Goal: Use online tool/utility

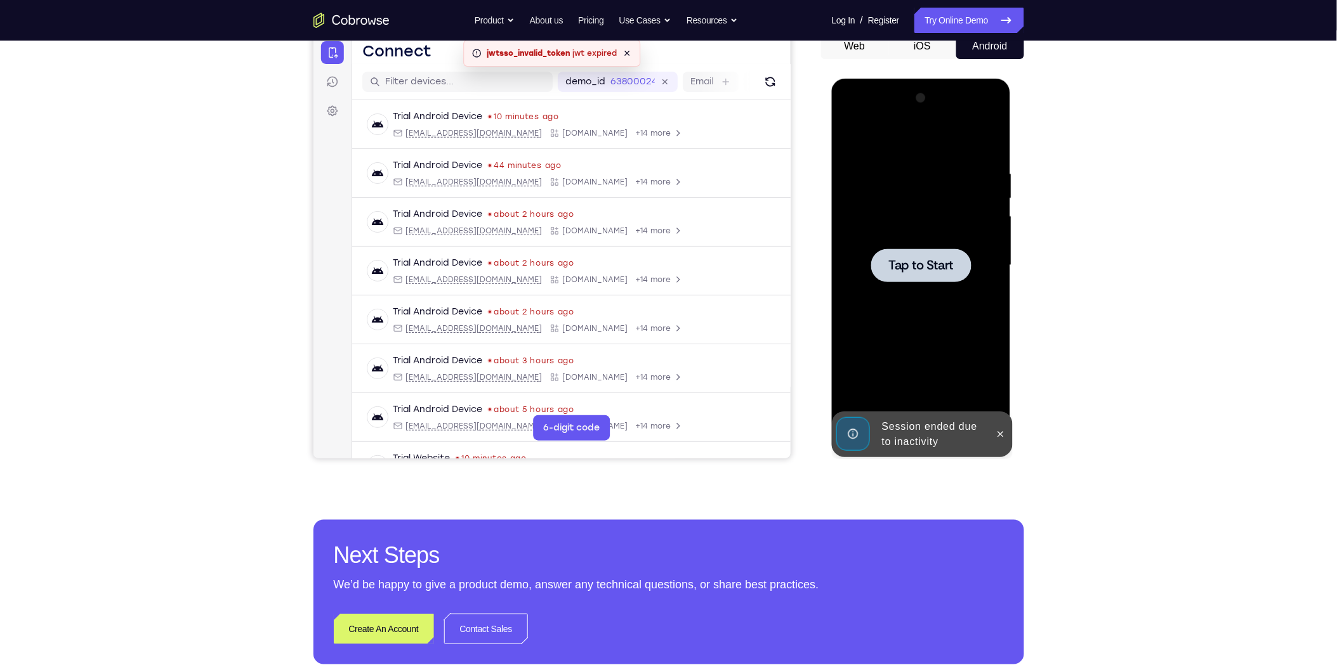
scroll to position [131, 0]
click at [1005, 427] on button at bounding box center [1000, 434] width 20 height 20
click at [898, 159] on div at bounding box center [920, 265] width 160 height 355
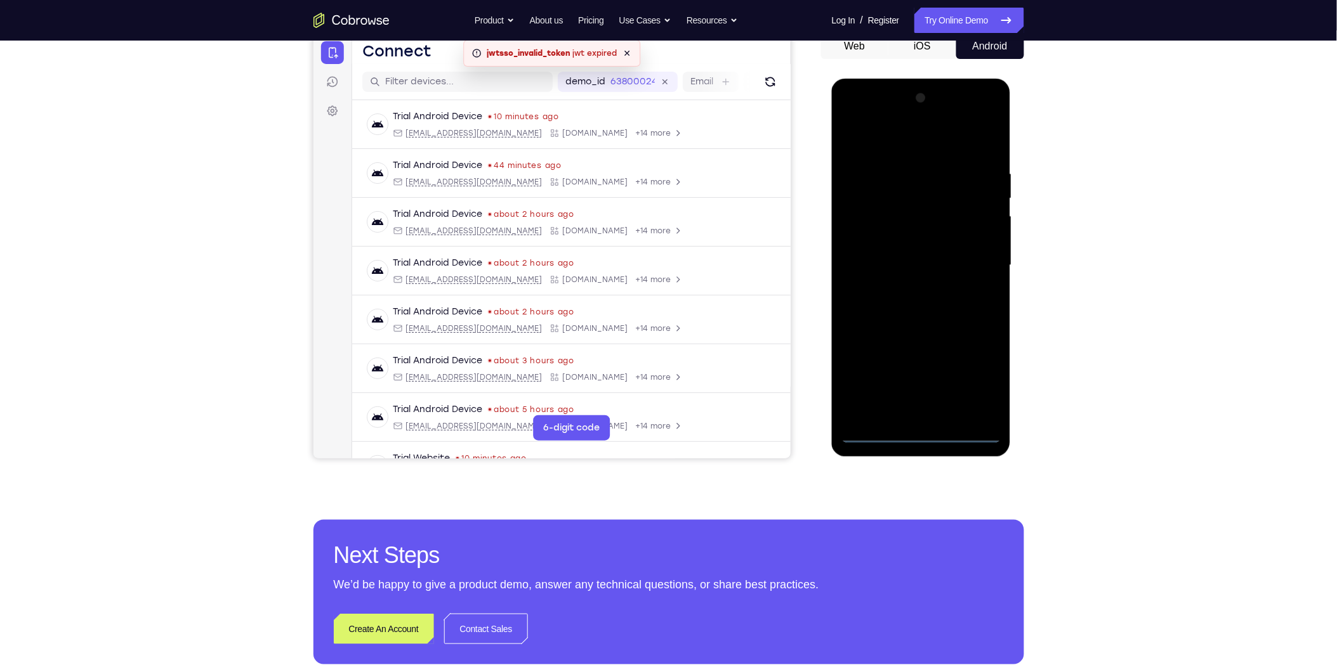
click at [919, 434] on div at bounding box center [920, 265] width 160 height 355
click at [969, 381] on div at bounding box center [920, 265] width 160 height 355
click at [929, 148] on div at bounding box center [920, 265] width 160 height 355
click at [973, 265] on div at bounding box center [920, 265] width 160 height 355
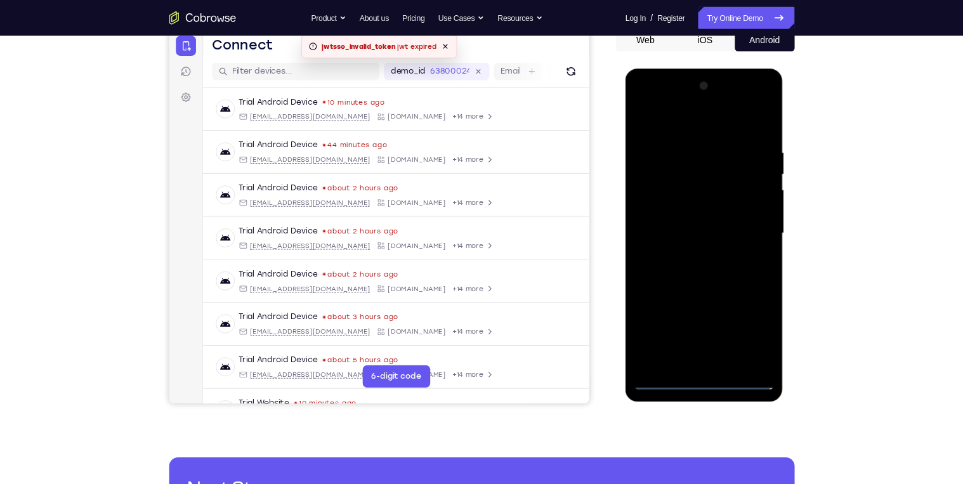
scroll to position [132, 0]
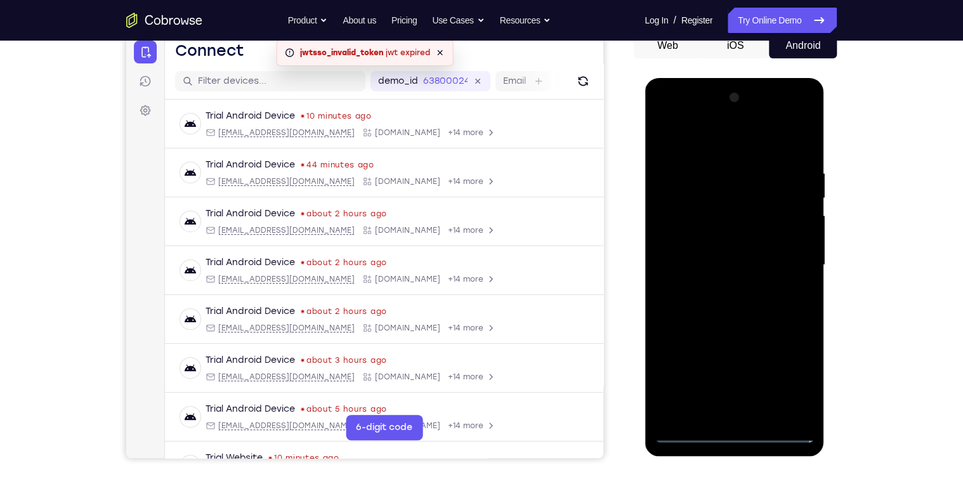
click at [729, 377] on div at bounding box center [734, 265] width 160 height 355
click at [721, 291] on div at bounding box center [734, 265] width 160 height 355
click at [737, 256] on div at bounding box center [734, 265] width 160 height 355
click at [698, 263] on div at bounding box center [734, 265] width 160 height 355
click at [696, 307] on div at bounding box center [734, 265] width 160 height 355
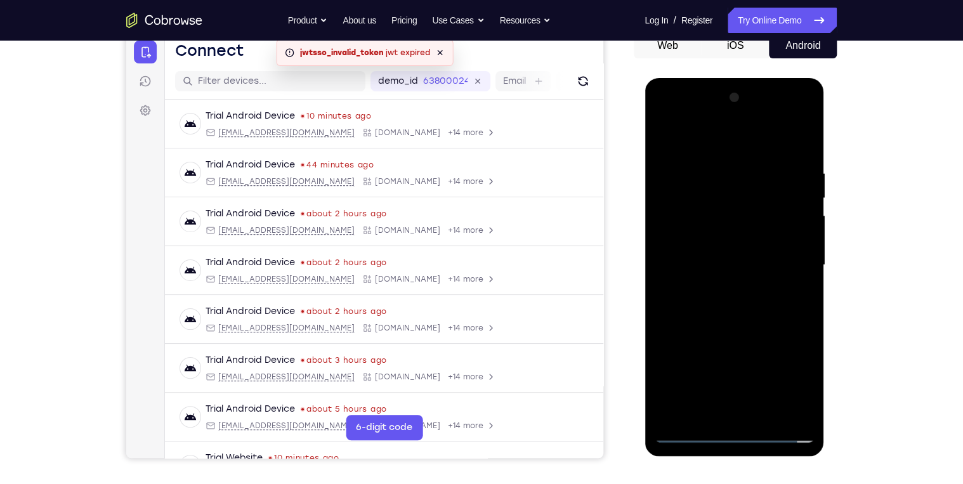
click at [719, 307] on div at bounding box center [734, 265] width 160 height 355
click at [704, 310] on div at bounding box center [734, 265] width 160 height 355
click at [709, 321] on div at bounding box center [734, 265] width 160 height 355
click at [807, 136] on div at bounding box center [734, 265] width 160 height 355
click at [792, 159] on div at bounding box center [734, 265] width 160 height 355
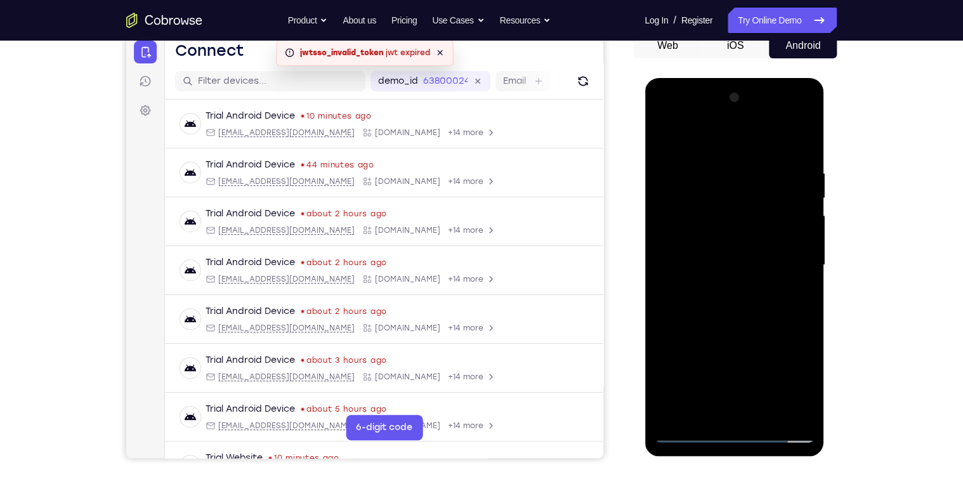
click at [756, 205] on div at bounding box center [734, 265] width 160 height 355
click at [782, 204] on div at bounding box center [734, 265] width 160 height 355
click at [710, 199] on div at bounding box center [734, 265] width 160 height 355
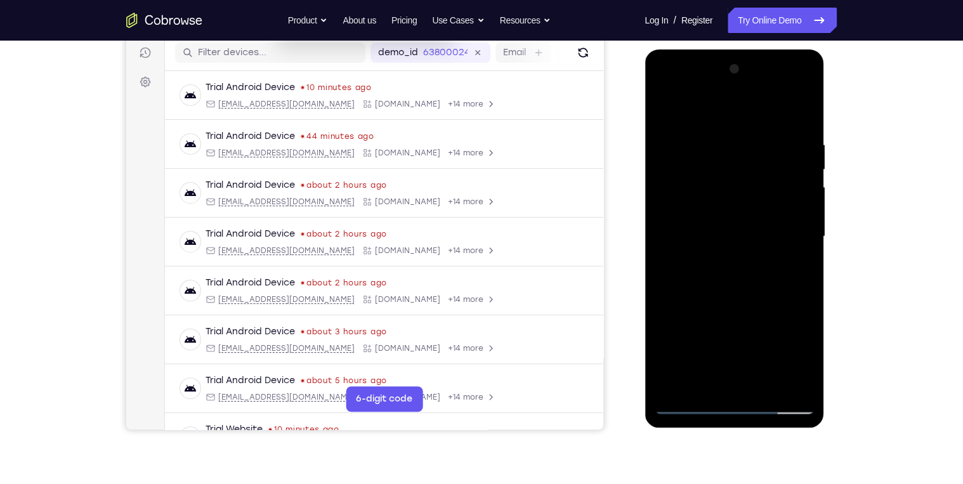
scroll to position [203, 0]
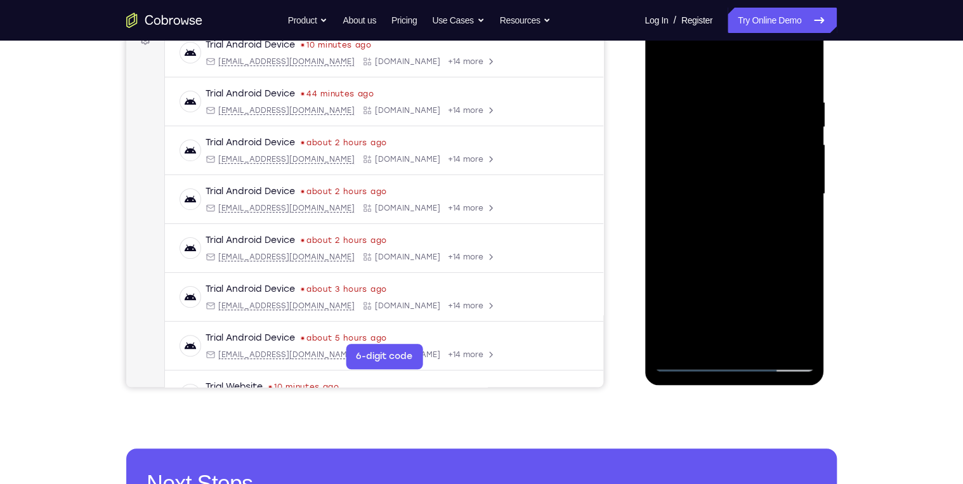
click at [768, 342] on div at bounding box center [734, 193] width 160 height 355
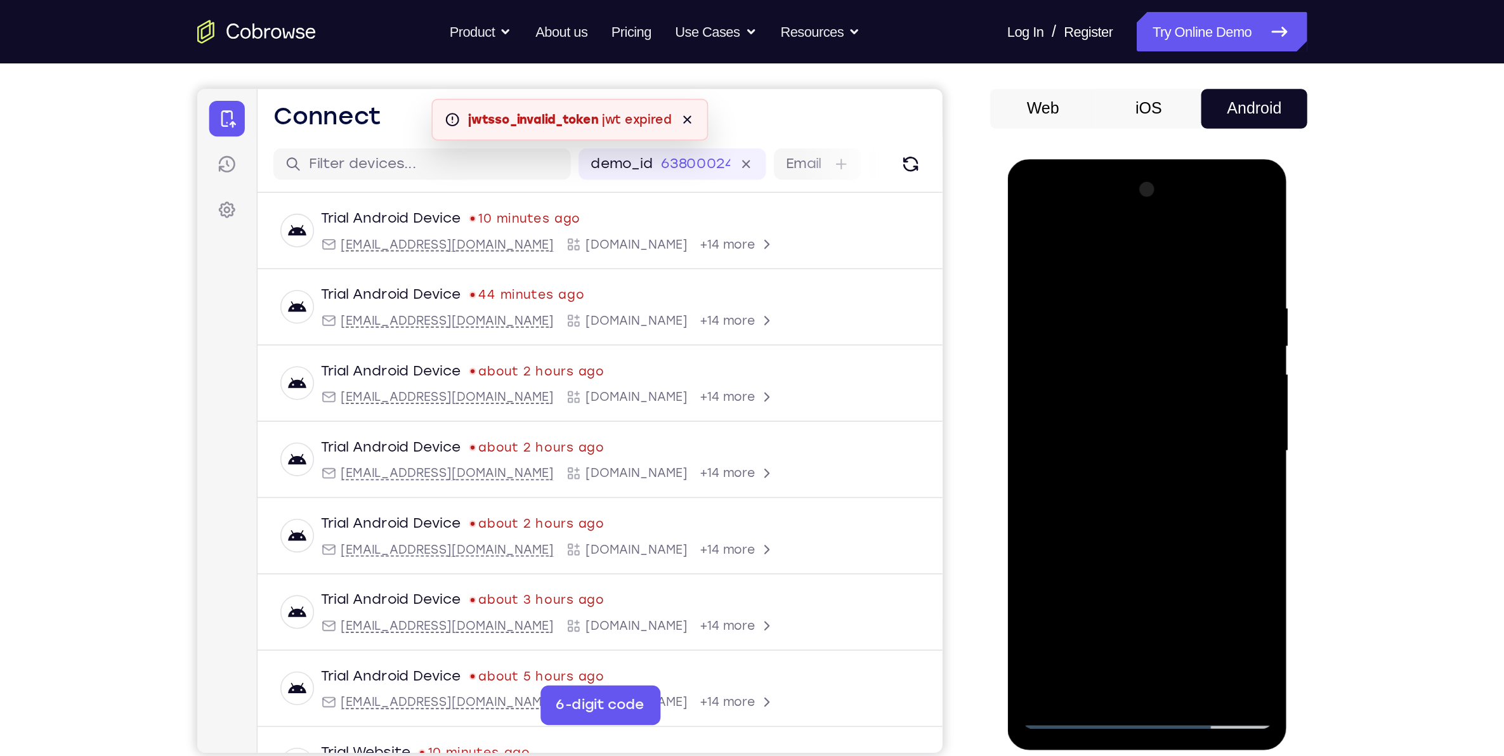
scroll to position [101, 0]
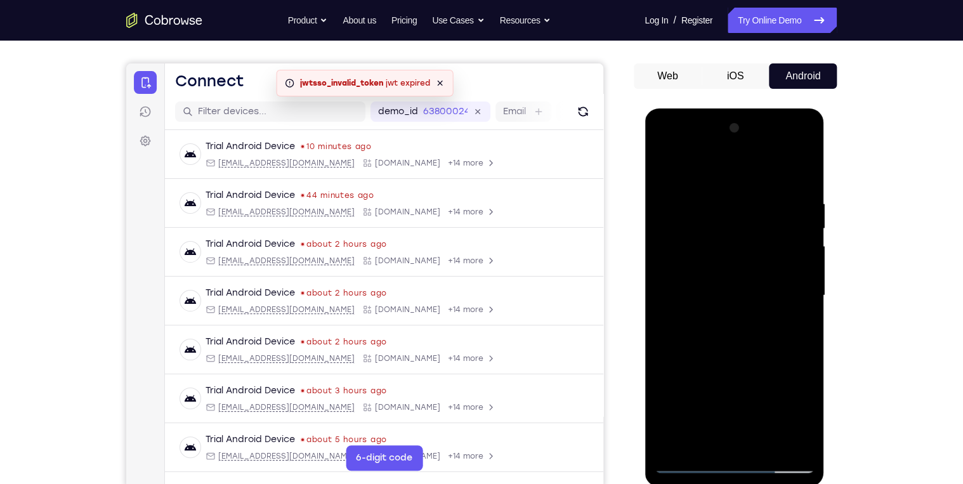
click at [736, 360] on div at bounding box center [734, 295] width 160 height 355
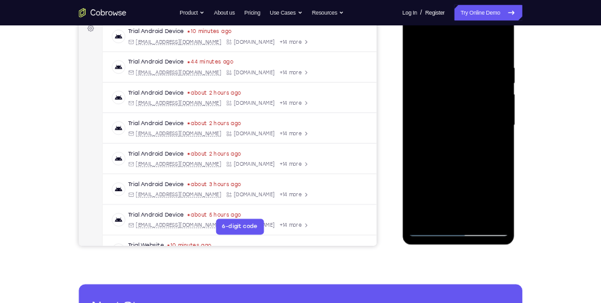
scroll to position [203, 0]
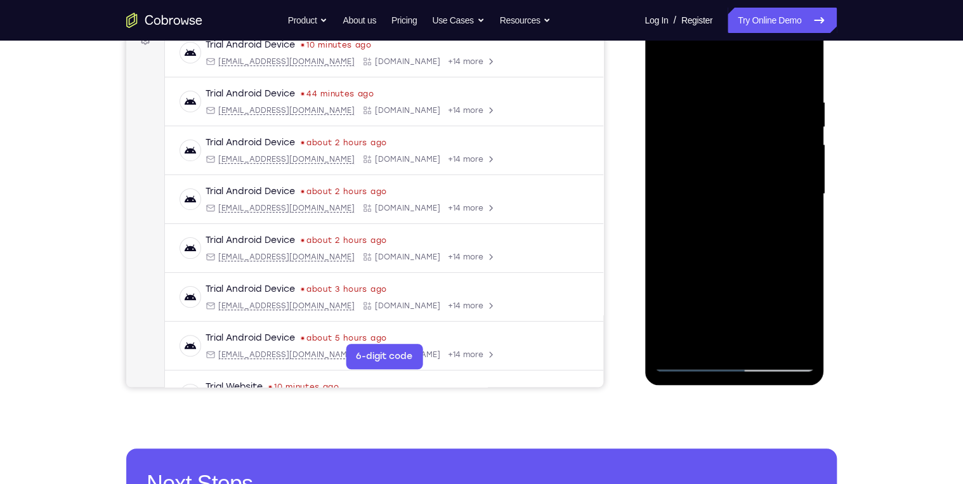
click at [689, 358] on div at bounding box center [734, 193] width 160 height 355
click at [669, 62] on div at bounding box center [734, 193] width 160 height 355
drag, startPoint x: 720, startPoint y: 300, endPoint x: 740, endPoint y: 242, distance: 61.6
click at [740, 242] on div at bounding box center [734, 193] width 160 height 355
click at [665, 285] on div at bounding box center [734, 193] width 160 height 355
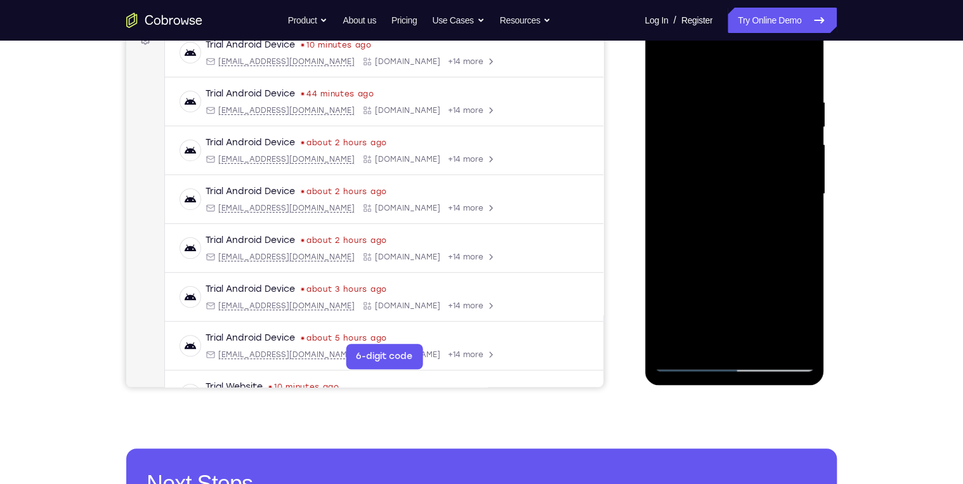
drag, startPoint x: 728, startPoint y: 150, endPoint x: 709, endPoint y: 299, distance: 149.6
click at [709, 292] on div at bounding box center [734, 193] width 160 height 355
drag, startPoint x: 780, startPoint y: 94, endPoint x: 681, endPoint y: 95, distance: 99.6
click at [726, 97] on div at bounding box center [734, 193] width 160 height 355
drag, startPoint x: 776, startPoint y: 90, endPoint x: 676, endPoint y: 95, distance: 99.7
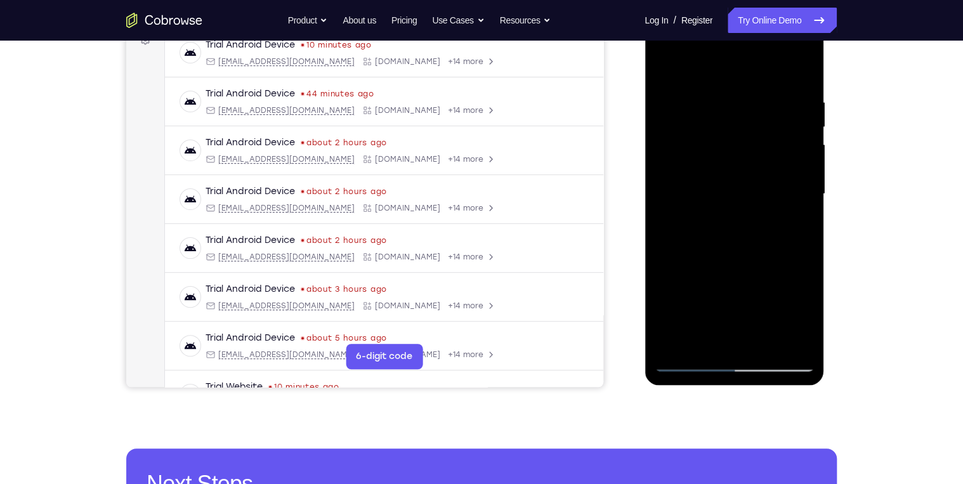
click at [688, 96] on div at bounding box center [734, 193] width 160 height 355
click at [802, 67] on div at bounding box center [734, 193] width 160 height 355
click at [672, 137] on div at bounding box center [734, 193] width 160 height 355
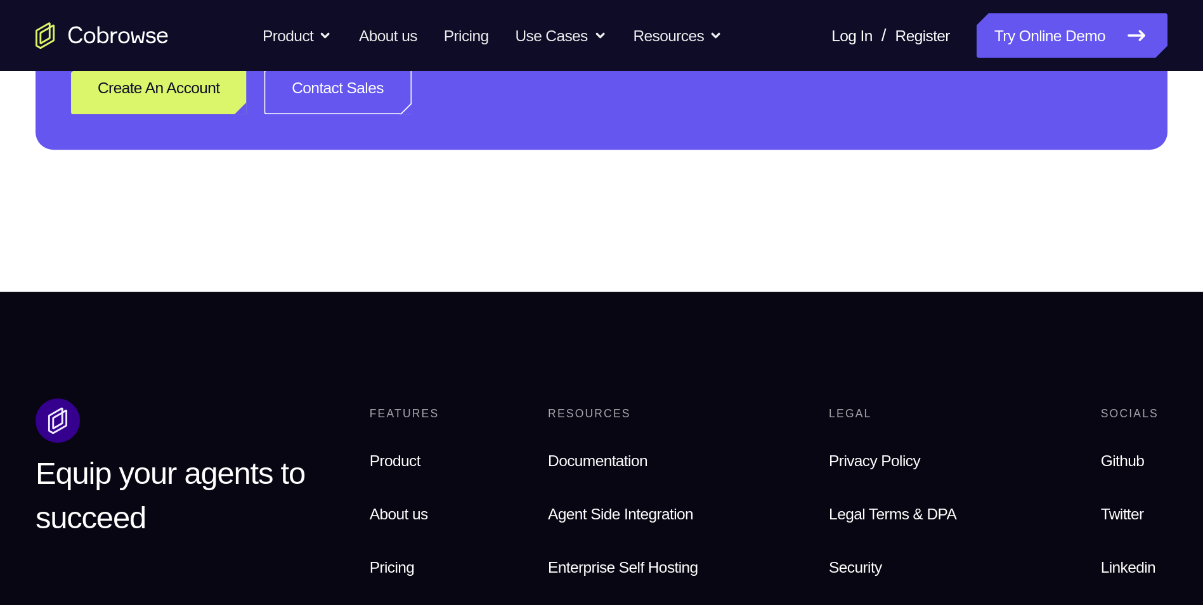
scroll to position [76, 0]
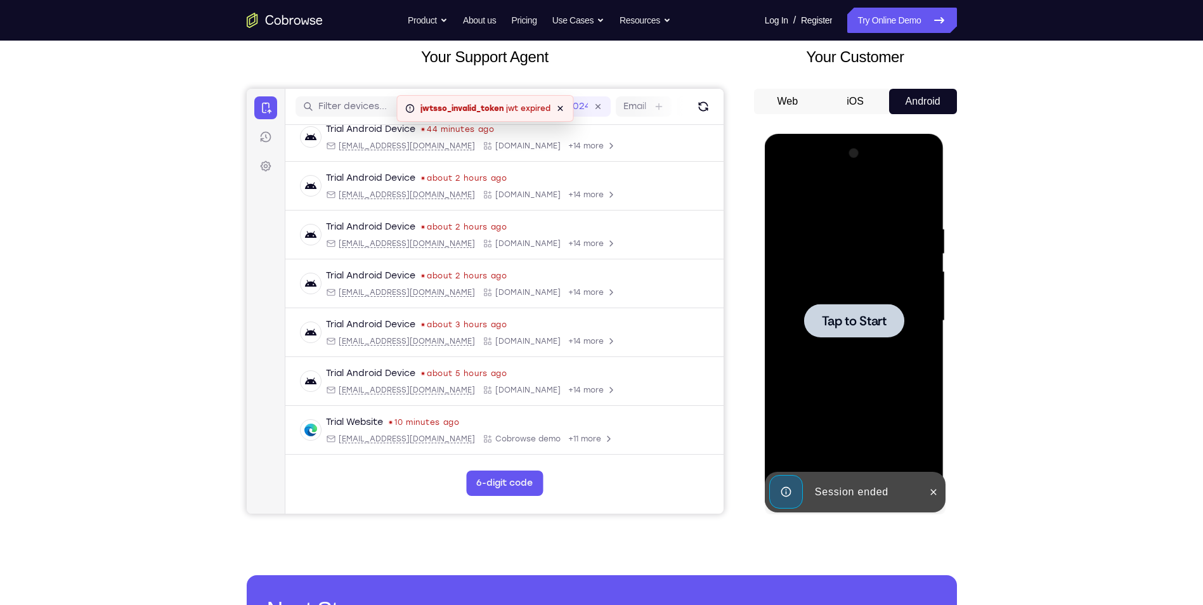
click at [884, 327] on span "Tap to Start" at bounding box center [854, 321] width 65 height 13
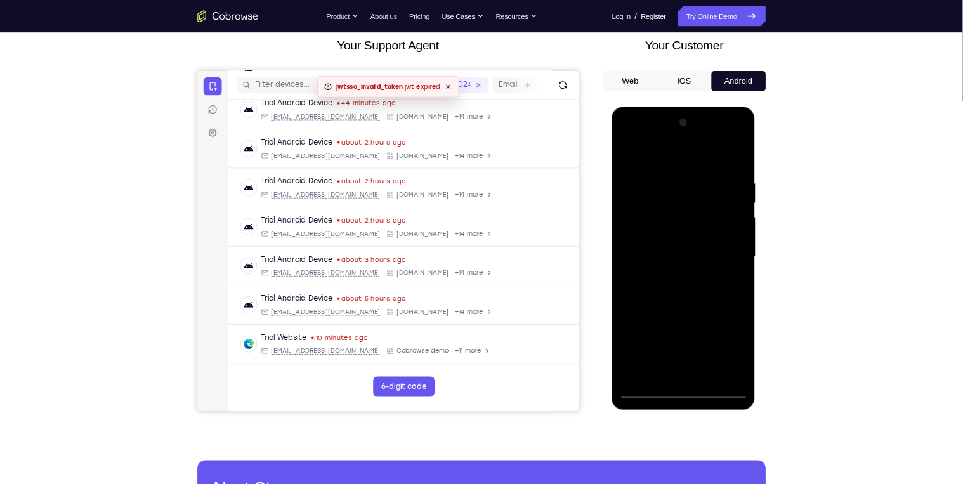
scroll to position [0, 0]
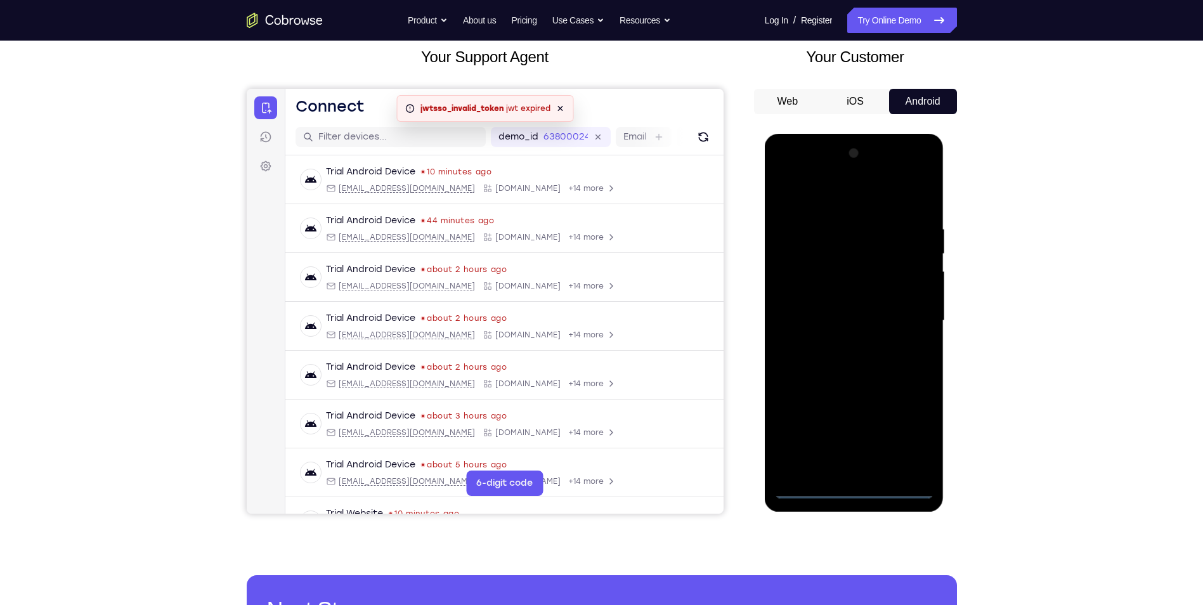
click at [908, 438] on div at bounding box center [855, 320] width 160 height 355
click at [856, 489] on div at bounding box center [855, 320] width 160 height 355
click at [913, 424] on div at bounding box center [855, 320] width 160 height 355
click at [847, 197] on div at bounding box center [855, 320] width 160 height 355
click at [908, 320] on div at bounding box center [855, 320] width 160 height 355
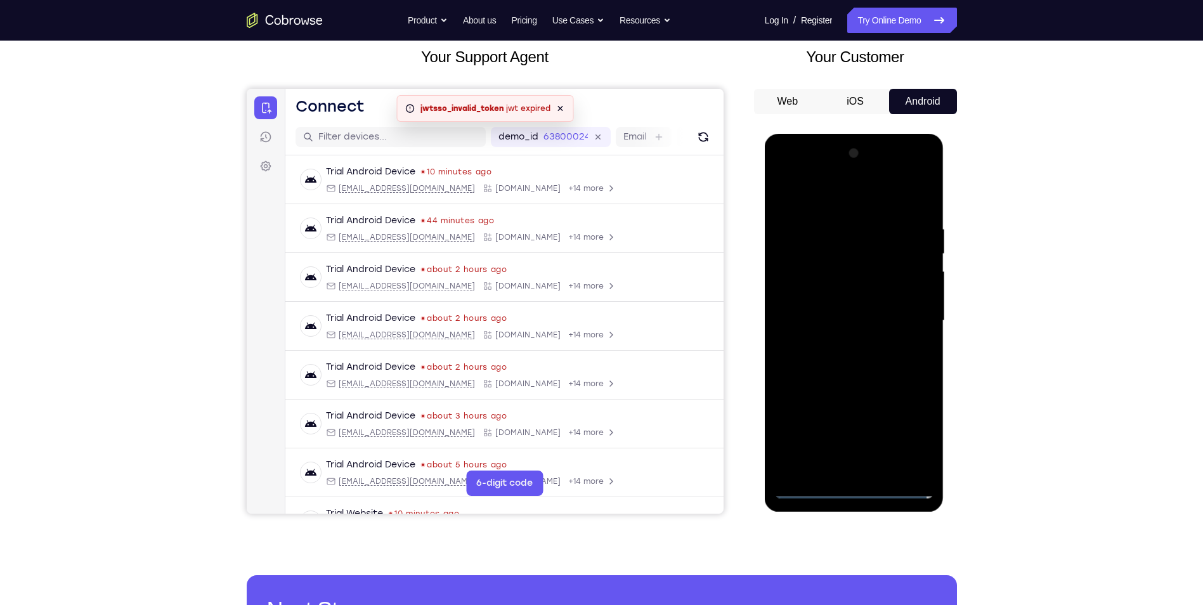
click at [844, 347] on div at bounding box center [855, 320] width 160 height 355
click at [856, 311] on div at bounding box center [855, 320] width 160 height 355
click at [856, 316] on div at bounding box center [855, 320] width 160 height 355
click at [877, 361] on div at bounding box center [855, 320] width 160 height 355
click at [858, 358] on div at bounding box center [855, 320] width 160 height 355
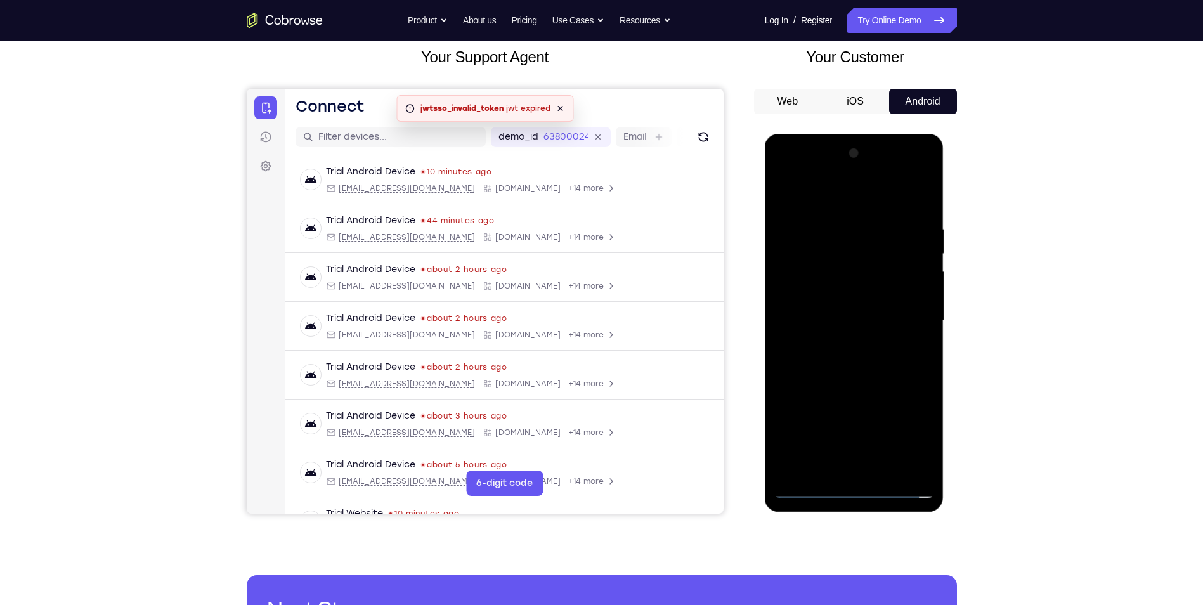
click at [868, 360] on div at bounding box center [855, 320] width 160 height 355
click at [870, 381] on div at bounding box center [855, 320] width 160 height 355
click at [828, 228] on div at bounding box center [855, 320] width 160 height 355
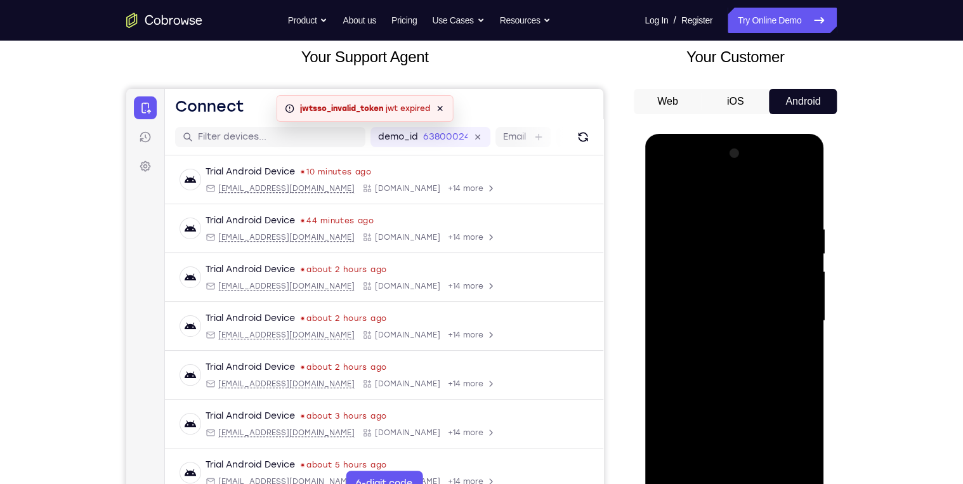
click at [808, 262] on div at bounding box center [734, 320] width 160 height 355
click at [684, 193] on div at bounding box center [734, 320] width 160 height 355
drag, startPoint x: 764, startPoint y: 264, endPoint x: 749, endPoint y: 180, distance: 85.8
click at [750, 183] on div at bounding box center [734, 320] width 160 height 355
click at [660, 195] on div at bounding box center [734, 320] width 160 height 355
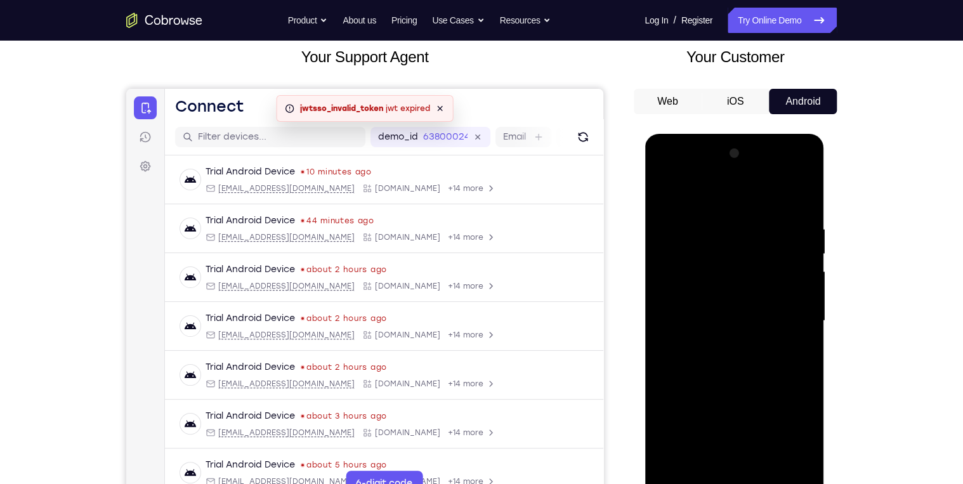
click at [796, 196] on div at bounding box center [734, 320] width 160 height 355
click at [803, 192] on div at bounding box center [734, 320] width 160 height 355
click at [665, 225] on div at bounding box center [734, 320] width 160 height 355
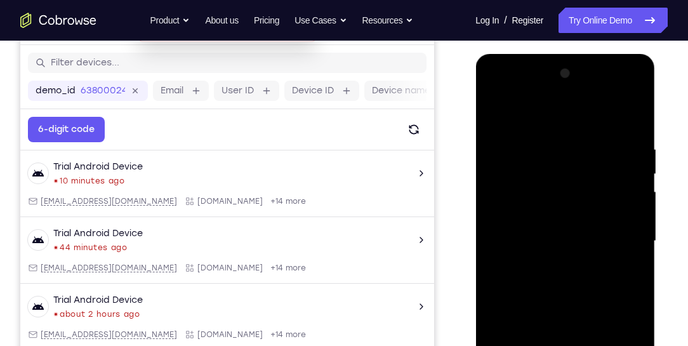
scroll to position [163, 0]
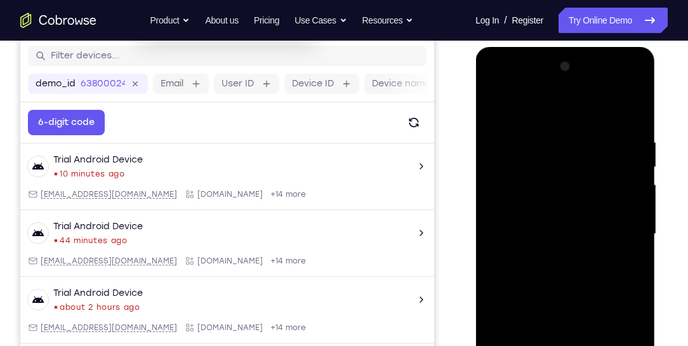
click at [508, 190] on div at bounding box center [565, 233] width 160 height 355
click at [635, 146] on div at bounding box center [565, 233] width 160 height 355
click at [637, 145] on div at bounding box center [565, 233] width 160 height 355
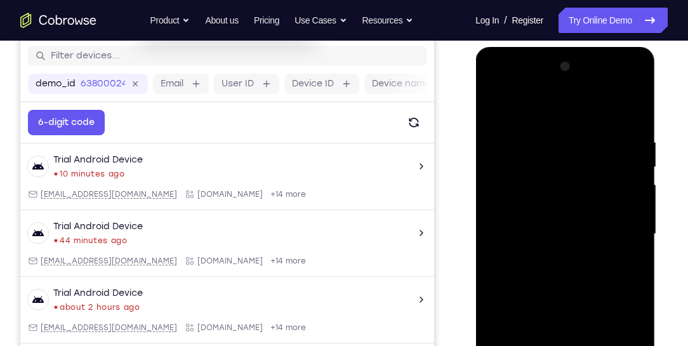
click at [637, 145] on div at bounding box center [565, 233] width 160 height 355
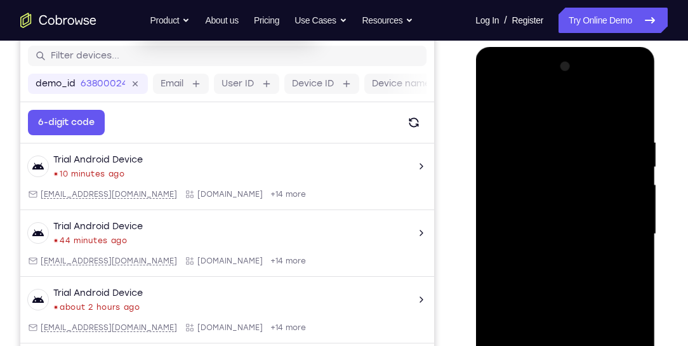
click at [637, 145] on div at bounding box center [565, 233] width 160 height 355
click at [636, 145] on div at bounding box center [565, 233] width 160 height 355
click at [632, 70] on div at bounding box center [565, 233] width 160 height 355
click at [623, 150] on div at bounding box center [565, 233] width 160 height 355
click at [624, 148] on div at bounding box center [565, 233] width 160 height 355
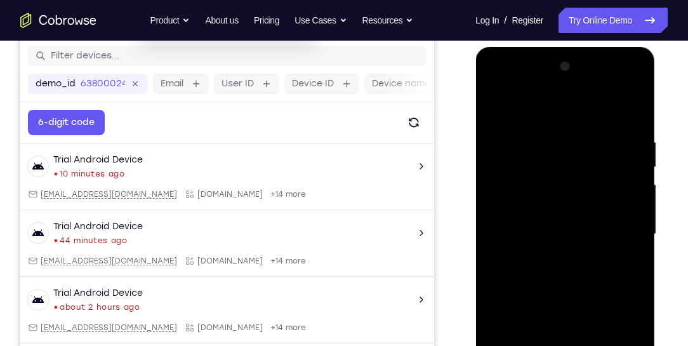
click at [599, 131] on div at bounding box center [565, 233] width 160 height 355
click at [511, 133] on div at bounding box center [565, 233] width 160 height 355
click at [495, 105] on div at bounding box center [565, 233] width 160 height 355
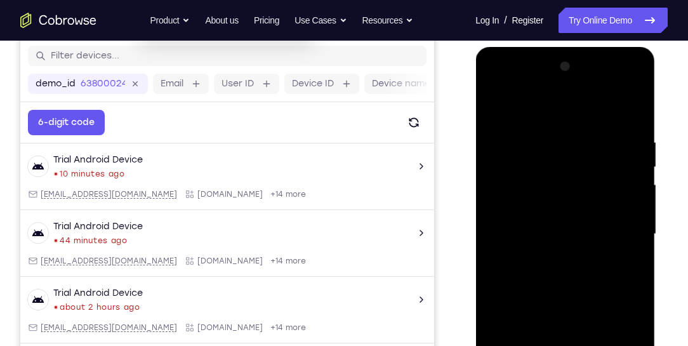
drag, startPoint x: 604, startPoint y: 132, endPoint x: 494, endPoint y: 134, distance: 109.8
click at [494, 134] on div at bounding box center [565, 233] width 160 height 355
drag, startPoint x: 594, startPoint y: 129, endPoint x: 508, endPoint y: 136, distance: 86.5
click at [508, 136] on div at bounding box center [565, 233] width 160 height 355
drag, startPoint x: 572, startPoint y: 127, endPoint x: 521, endPoint y: 131, distance: 51.5
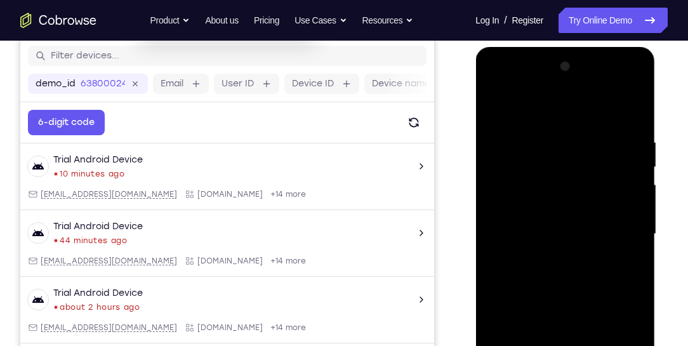
click at [522, 131] on div at bounding box center [565, 233] width 160 height 355
drag, startPoint x: 603, startPoint y: 131, endPoint x: 547, endPoint y: 129, distance: 56.5
click at [548, 129] on div at bounding box center [565, 233] width 160 height 355
click at [635, 105] on div at bounding box center [565, 233] width 160 height 355
click at [499, 267] on div at bounding box center [565, 233] width 160 height 355
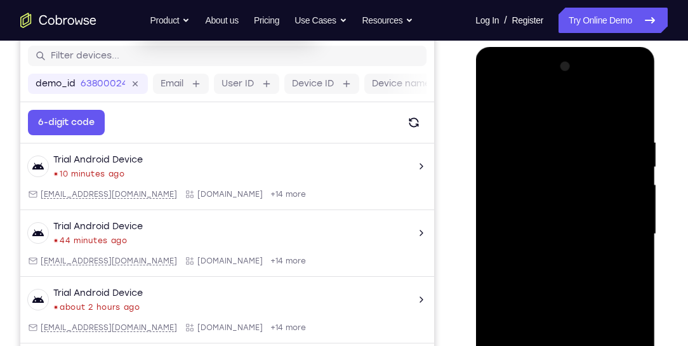
click at [526, 258] on div at bounding box center [565, 233] width 160 height 355
drag, startPoint x: 554, startPoint y: 259, endPoint x: 552, endPoint y: 154, distance: 105.3
click at [552, 157] on div at bounding box center [565, 233] width 160 height 355
drag, startPoint x: 554, startPoint y: 155, endPoint x: 544, endPoint y: 235, distance: 80.6
click at [544, 235] on div at bounding box center [565, 233] width 160 height 355
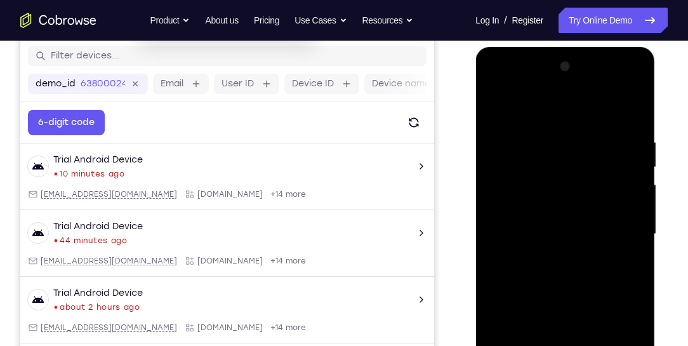
click at [497, 108] on div at bounding box center [565, 233] width 160 height 355
drag, startPoint x: 570, startPoint y: 273, endPoint x: 547, endPoint y: 150, distance: 125.3
click at [549, 157] on div at bounding box center [565, 233] width 160 height 355
click at [573, 270] on div at bounding box center [565, 233] width 160 height 355
drag, startPoint x: 557, startPoint y: 246, endPoint x: 557, endPoint y: 266, distance: 19.7
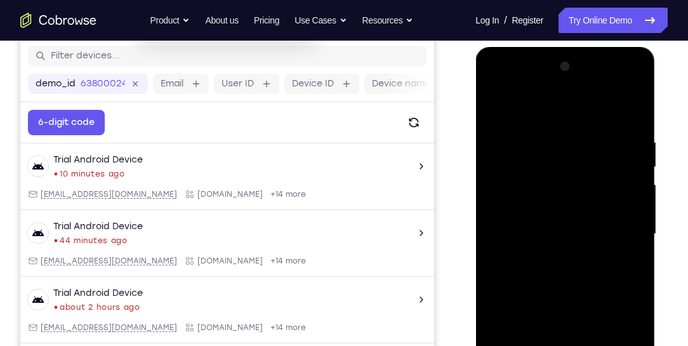
click at [556, 262] on div at bounding box center [565, 233] width 160 height 355
click at [494, 107] on div at bounding box center [565, 233] width 160 height 355
drag, startPoint x: 561, startPoint y: 270, endPoint x: 566, endPoint y: 133, distance: 137.1
click at [569, 149] on div at bounding box center [565, 233] width 160 height 355
drag, startPoint x: 582, startPoint y: 258, endPoint x: 582, endPoint y: 141, distance: 116.1
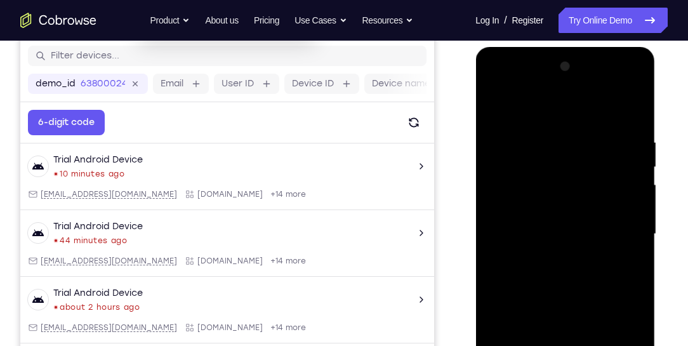
click at [582, 145] on div at bounding box center [565, 233] width 160 height 355
click at [524, 174] on div at bounding box center [565, 233] width 160 height 355
click at [498, 105] on div at bounding box center [565, 233] width 160 height 355
drag, startPoint x: 561, startPoint y: 325, endPoint x: 563, endPoint y: 188, distance: 136.4
click at [563, 188] on div at bounding box center [565, 233] width 160 height 355
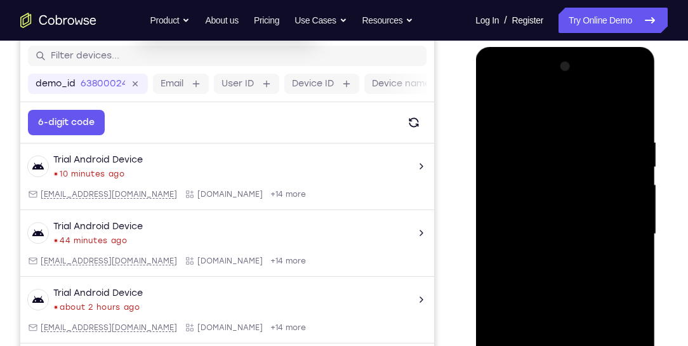
click at [566, 204] on div at bounding box center [565, 233] width 160 height 355
drag, startPoint x: 570, startPoint y: 157, endPoint x: 564, endPoint y: 210, distance: 53.0
click at [564, 210] on div at bounding box center [565, 233] width 160 height 355
click at [496, 105] on div at bounding box center [565, 233] width 160 height 355
drag, startPoint x: 587, startPoint y: 246, endPoint x: 561, endPoint y: 79, distance: 168.8
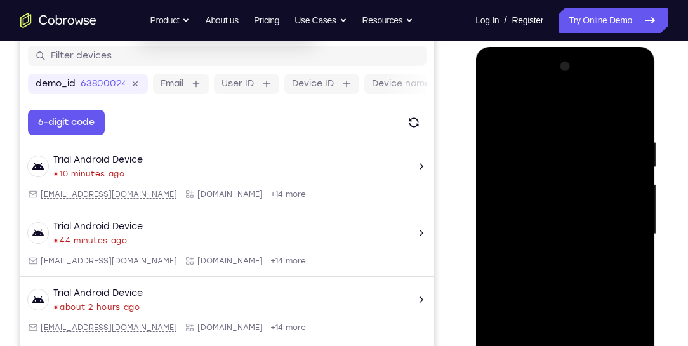
click at [561, 79] on div at bounding box center [565, 233] width 160 height 355
drag, startPoint x: 584, startPoint y: 238, endPoint x: 589, endPoint y: 124, distance: 113.6
click at [589, 124] on div at bounding box center [565, 233] width 160 height 355
click at [620, 261] on div at bounding box center [565, 233] width 160 height 355
drag, startPoint x: 598, startPoint y: 146, endPoint x: 592, endPoint y: 178, distance: 32.9
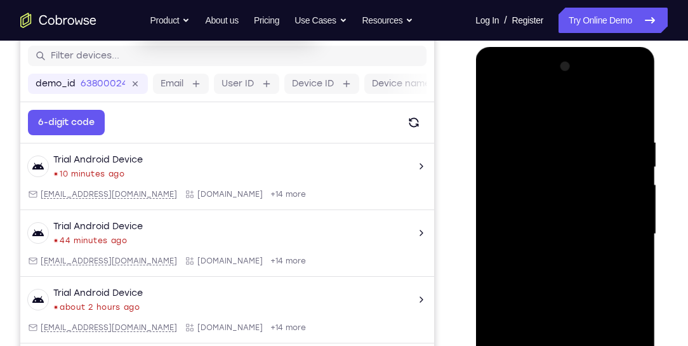
click at [592, 178] on div at bounding box center [565, 233] width 160 height 355
click at [493, 107] on div at bounding box center [565, 233] width 160 height 355
drag, startPoint x: 549, startPoint y: 254, endPoint x: 555, endPoint y: 119, distance: 135.9
click at [555, 133] on div at bounding box center [565, 233] width 160 height 355
click at [494, 106] on div at bounding box center [565, 233] width 160 height 355
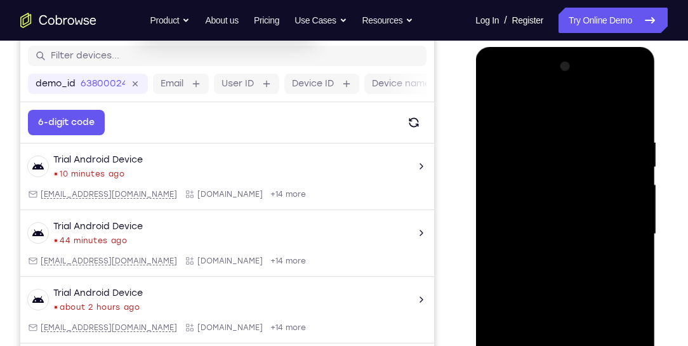
click at [496, 105] on div at bounding box center [565, 233] width 160 height 355
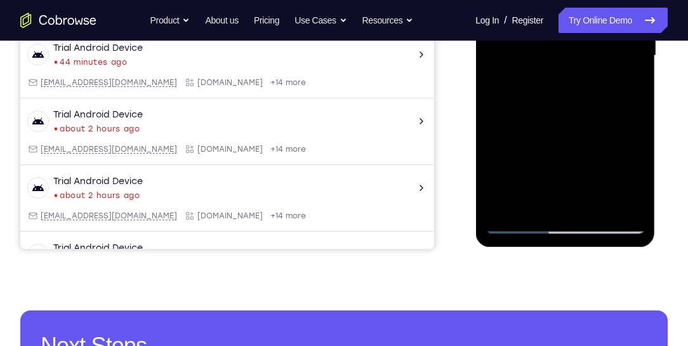
scroll to position [344, 0]
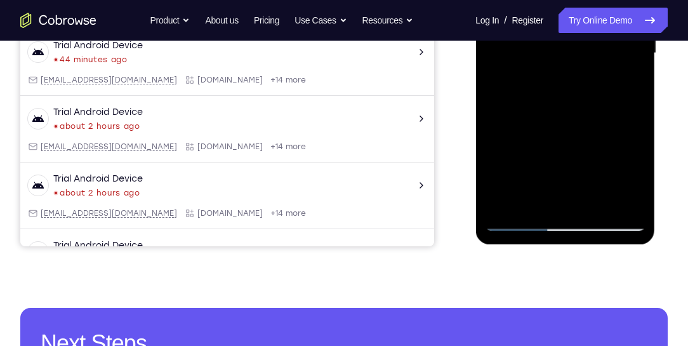
click at [596, 203] on div at bounding box center [565, 53] width 160 height 355
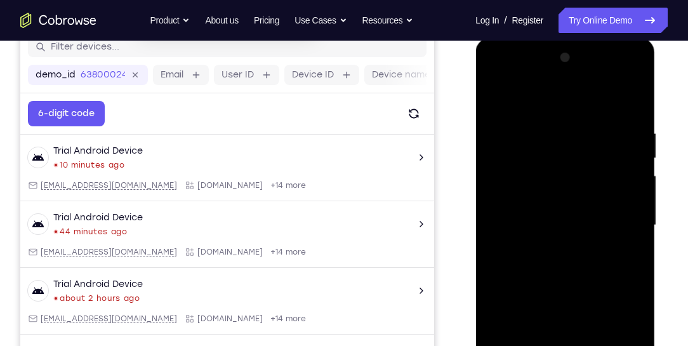
scroll to position [163, 0]
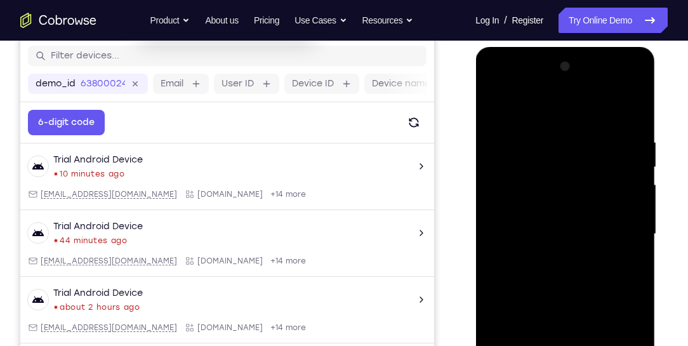
click at [562, 298] on div at bounding box center [565, 233] width 160 height 355
click at [561, 212] on div at bounding box center [565, 233] width 160 height 355
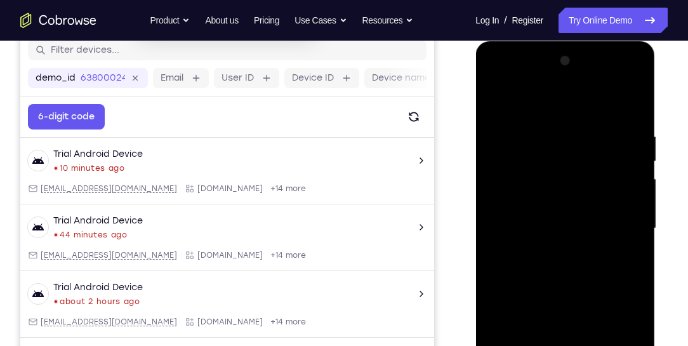
scroll to position [127, 0]
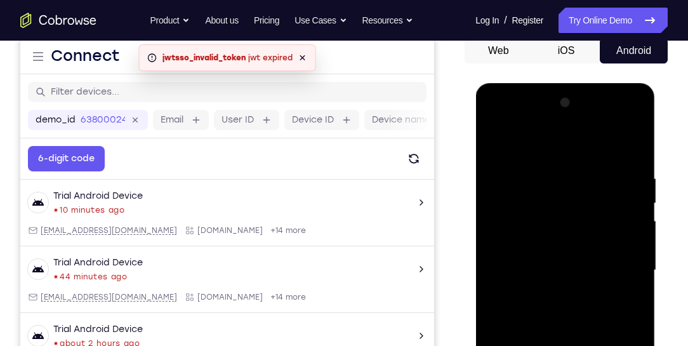
click at [495, 143] on div at bounding box center [565, 270] width 160 height 355
click at [495, 142] on div at bounding box center [565, 270] width 160 height 355
drag, startPoint x: 562, startPoint y: 187, endPoint x: 570, endPoint y: 272, distance: 85.3
click at [569, 273] on div at bounding box center [565, 270] width 160 height 355
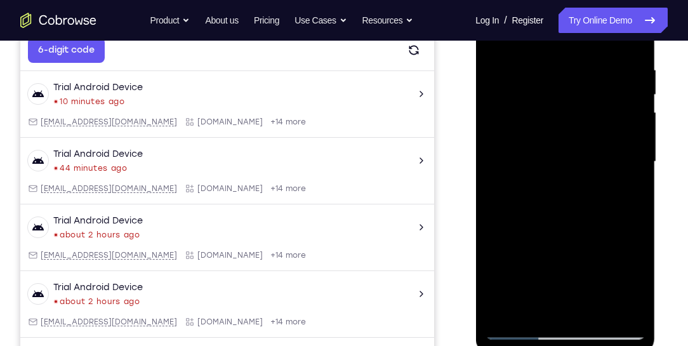
scroll to position [271, 0]
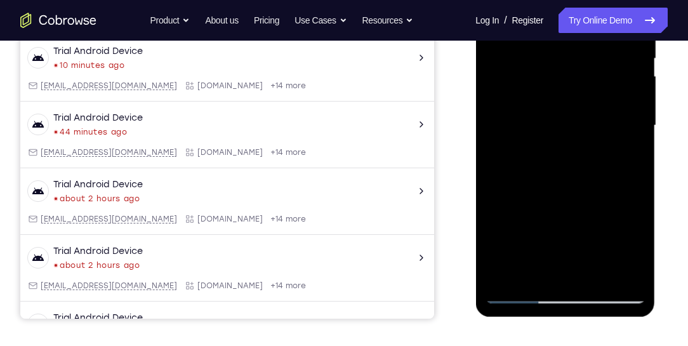
drag, startPoint x: 574, startPoint y: 147, endPoint x: 562, endPoint y: 89, distance: 59.0
click at [568, 109] on div at bounding box center [565, 125] width 160 height 355
drag, startPoint x: 572, startPoint y: 208, endPoint x: 575, endPoint y: 242, distance: 33.8
click at [574, 241] on div at bounding box center [565, 125] width 160 height 355
drag, startPoint x: 566, startPoint y: 101, endPoint x: 566, endPoint y: 221, distance: 119.9
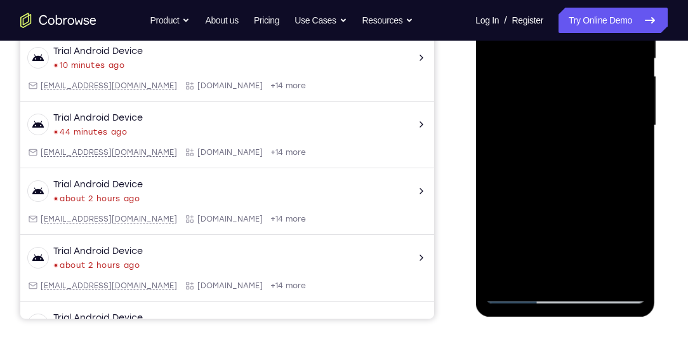
click at [566, 221] on div at bounding box center [565, 125] width 160 height 355
drag, startPoint x: 579, startPoint y: 104, endPoint x: 585, endPoint y: 245, distance: 141.6
click at [585, 245] on div at bounding box center [565, 125] width 160 height 355
drag, startPoint x: 570, startPoint y: 136, endPoint x: 559, endPoint y: 215, distance: 80.1
click at [559, 215] on div at bounding box center [565, 125] width 160 height 355
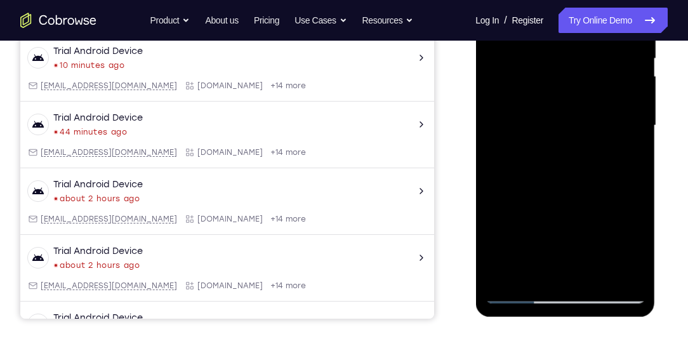
click at [638, 179] on div at bounding box center [565, 125] width 160 height 355
click at [638, 178] on div at bounding box center [565, 125] width 160 height 355
click at [539, 62] on div at bounding box center [565, 125] width 160 height 355
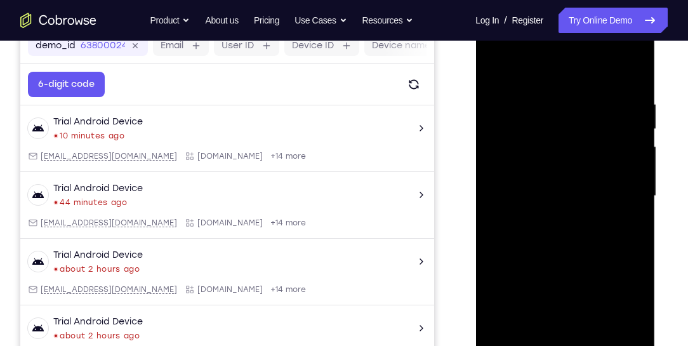
scroll to position [199, 0]
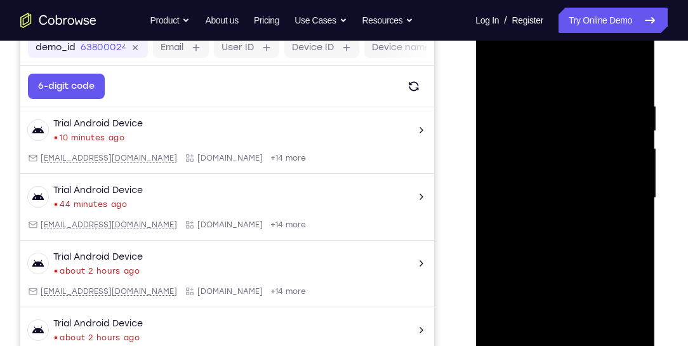
drag, startPoint x: 559, startPoint y: 119, endPoint x: 577, endPoint y: 294, distance: 175.3
click at [577, 293] on div at bounding box center [565, 197] width 160 height 355
click at [586, 112] on div at bounding box center [565, 197] width 160 height 355
click at [519, 104] on div at bounding box center [565, 197] width 160 height 355
click at [635, 126] on div at bounding box center [565, 197] width 160 height 355
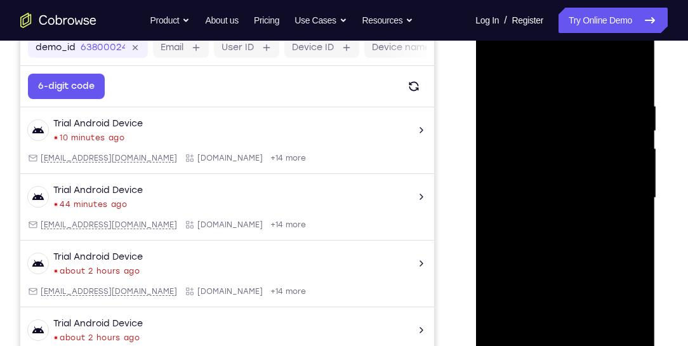
click at [614, 343] on div at bounding box center [565, 197] width 160 height 355
click at [579, 341] on div at bounding box center [565, 197] width 160 height 355
click at [506, 105] on div at bounding box center [565, 197] width 160 height 355
click at [638, 210] on div at bounding box center [565, 197] width 160 height 355
click at [635, 235] on div at bounding box center [565, 197] width 160 height 355
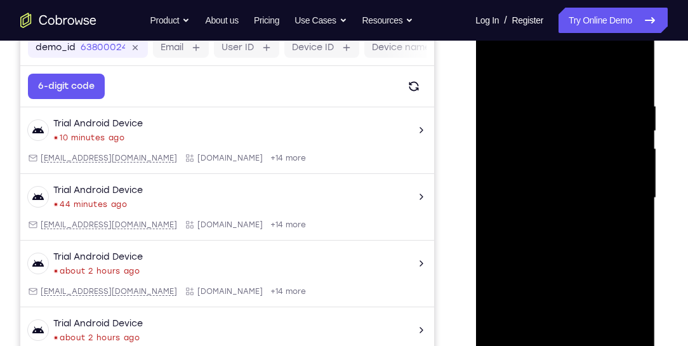
click at [561, 340] on div at bounding box center [565, 197] width 160 height 355
click at [571, 188] on div at bounding box center [565, 197] width 160 height 355
click at [590, 343] on div at bounding box center [565, 197] width 160 height 355
click at [623, 340] on div at bounding box center [565, 197] width 160 height 355
click at [595, 115] on div at bounding box center [565, 197] width 160 height 355
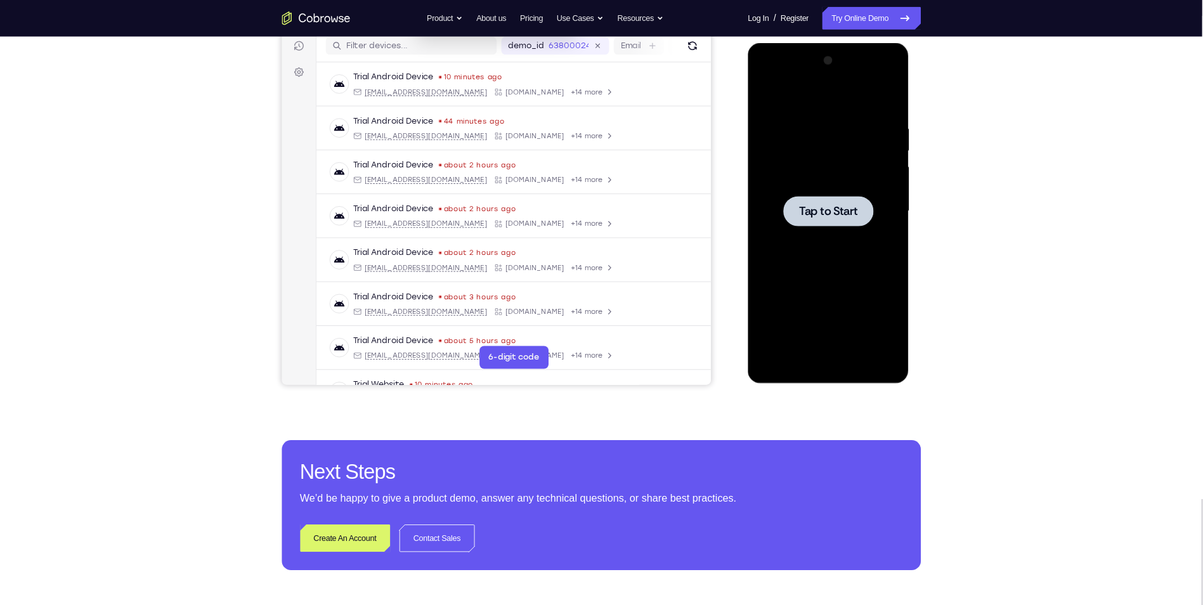
scroll to position [163, 0]
